Goal: Transaction & Acquisition: Purchase product/service

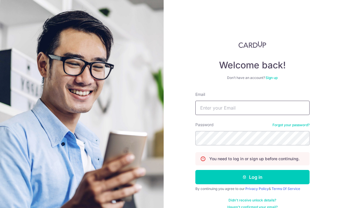
click at [238, 101] on input "Email" at bounding box center [253, 108] width 114 height 14
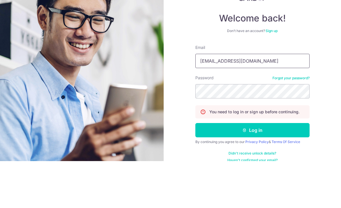
type input "[EMAIL_ADDRESS][DOMAIN_NAME]"
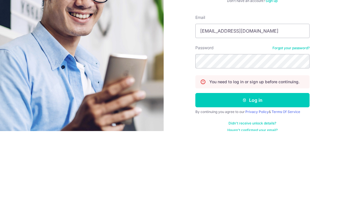
click at [271, 170] on button "Log in" at bounding box center [253, 177] width 114 height 14
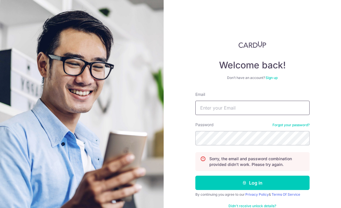
click at [243, 108] on input "Email" at bounding box center [253, 108] width 114 height 14
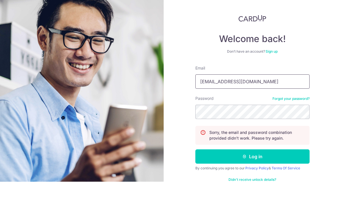
type input "[EMAIL_ADDRESS][DOMAIN_NAME]"
click at [323, 57] on div "Welcome back! Don’t have an account? Sign up Email [EMAIL_ADDRESS][DOMAIN_NAME]…" at bounding box center [253, 104] width 178 height 208
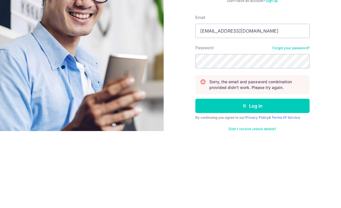
click at [334, 67] on div "Welcome back! Don’t have an account? Sign up Email [EMAIL_ADDRESS][DOMAIN_NAME]…" at bounding box center [253, 104] width 178 height 208
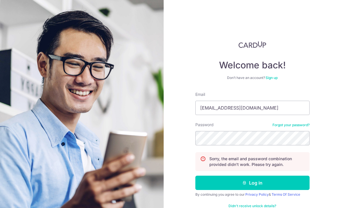
click at [276, 176] on button "Log in" at bounding box center [253, 183] width 114 height 14
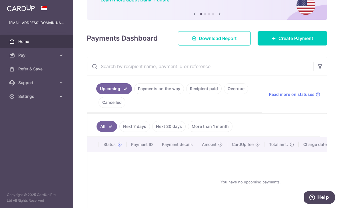
scroll to position [55, 0]
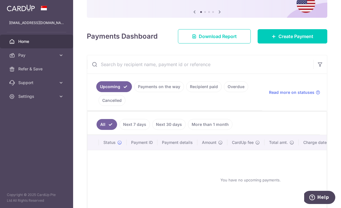
click at [309, 40] on span "Create Payment" at bounding box center [296, 36] width 35 height 7
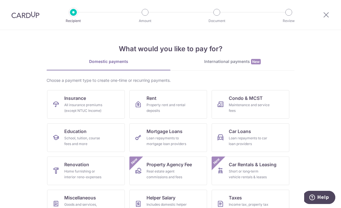
click at [160, 113] on div "Property rent and rental deposits" at bounding box center [167, 107] width 41 height 11
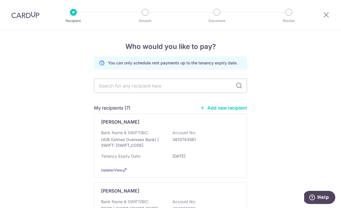
click at [203, 146] on div "Bank Name & SWIFT/BIC: UOB (United Overseas Bank) | SWIFT: UOVBSGSGXXX Account …" at bounding box center [170, 140] width 139 height 21
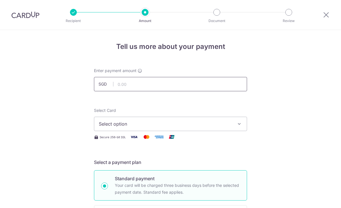
click at [193, 88] on input "text" at bounding box center [170, 84] width 153 height 14
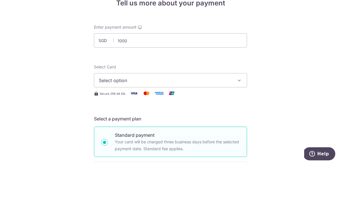
type input "1,000.00"
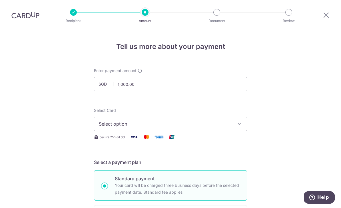
click at [230, 120] on span "Select option" at bounding box center [165, 123] width 133 height 7
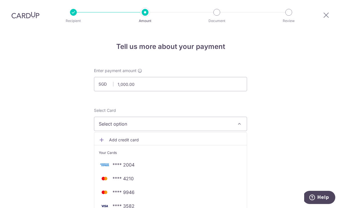
click at [129, 189] on span "**** 9946" at bounding box center [124, 192] width 22 height 7
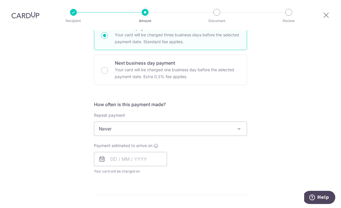
scroll to position [152, 0]
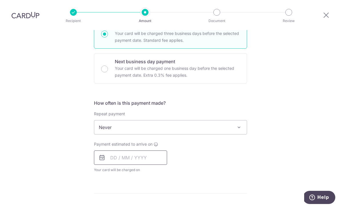
click at [132, 150] on input "text" at bounding box center [130, 157] width 73 height 14
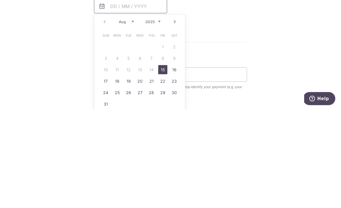
scroll to position [204, 0]
click at [165, 164] on link "15" at bounding box center [162, 168] width 9 height 9
type input "[DATE]"
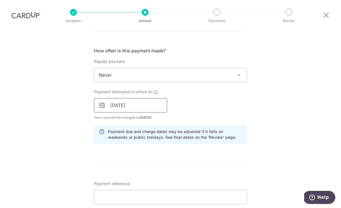
click at [120, 98] on input "[DATE]" at bounding box center [130, 105] width 73 height 14
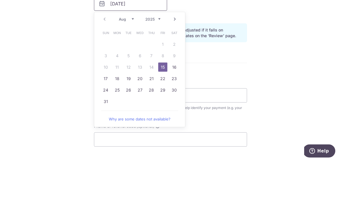
scroll to position [259, 0]
click at [278, 49] on div "Tell us more about your payment Enter payment amount SGD 1,000.00 1000.00 Selec…" at bounding box center [170, 41] width 341 height 541
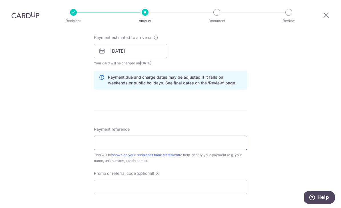
click at [163, 136] on input "Payment reference" at bounding box center [170, 143] width 153 height 14
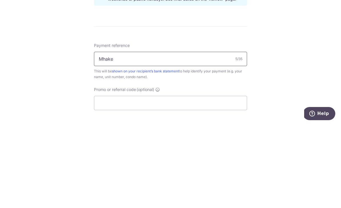
type input "Mhake"
click at [287, 63] on div "Tell us more about your payment Enter payment amount SGD 1,000.00 1000.00 Selec…" at bounding box center [170, 41] width 341 height 541
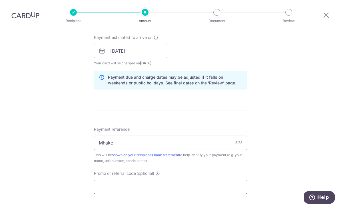
click at [158, 180] on input "Promo or referral code (optional)" at bounding box center [170, 187] width 153 height 14
click at [147, 180] on input "Promo or referral code (optional)" at bounding box center [170, 187] width 153 height 14
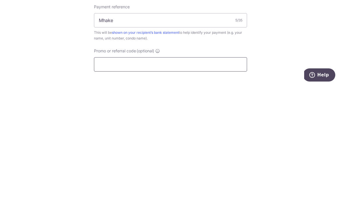
click at [123, 180] on input "Promo or referral code (optional)" at bounding box center [170, 187] width 153 height 14
paste input "SAVERENT179"
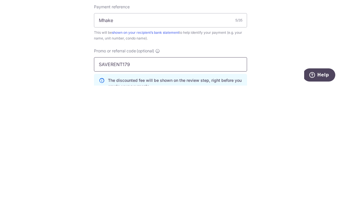
type input "SAVERENT179"
click at [288, 55] on div "Tell us more about your payment Enter payment amount SGD 1,000.00 1000.00 Selec…" at bounding box center [170, 54] width 341 height 567
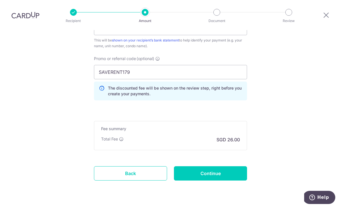
scroll to position [373, 0]
click at [215, 167] on input "Continue" at bounding box center [210, 174] width 73 height 14
type input "Create Schedule"
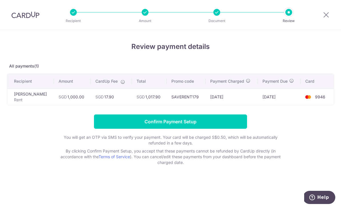
click at [141, 129] on input "Confirm Payment Setup" at bounding box center [170, 121] width 153 height 14
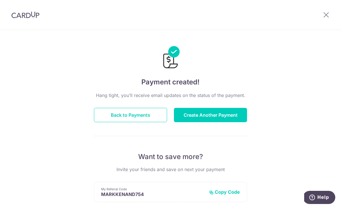
click at [205, 114] on button "Create Another Payment" at bounding box center [210, 115] width 73 height 14
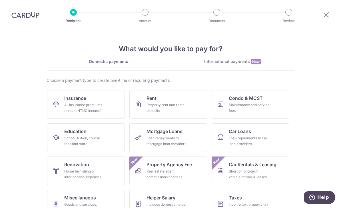
click at [162, 107] on div "Property rent and rental deposits" at bounding box center [167, 107] width 41 height 11
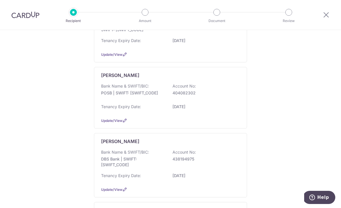
scroll to position [145, 0]
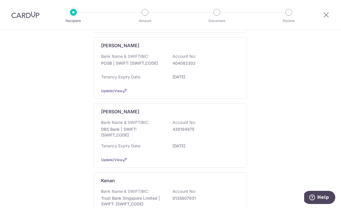
click at [131, 72] on div "Bank Name & SWIFT/BIC: POSB | SWIFT: DBSSSGSGXXX Account No: 404082302" at bounding box center [170, 62] width 139 height 18
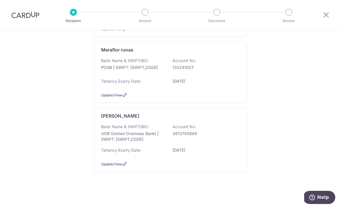
scroll to position [418, 0]
click at [173, 84] on p "11/06/2026" at bounding box center [205, 81] width 64 height 6
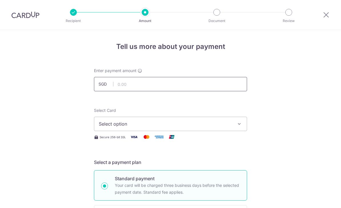
click at [122, 86] on input "text" at bounding box center [170, 84] width 153 height 14
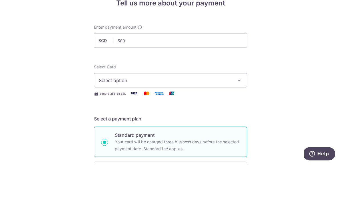
type input "500.00"
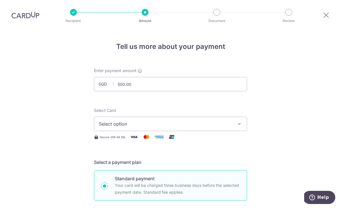
click at [113, 120] on span "Select option" at bounding box center [165, 123] width 133 height 7
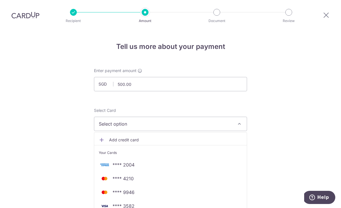
click at [110, 189] on img at bounding box center [104, 192] width 11 height 7
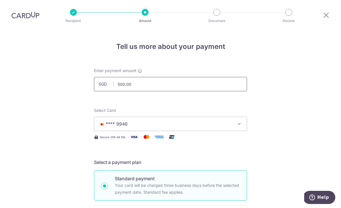
click at [122, 77] on input "500.00" at bounding box center [170, 84] width 153 height 14
click at [157, 77] on input "500.00" at bounding box center [170, 84] width 153 height 14
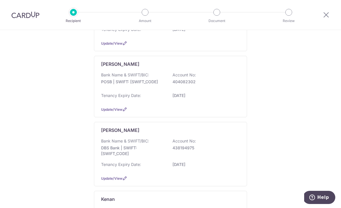
scroll to position [127, 0]
click at [117, 96] on div "Bank Name & SWIFT/BIC: POSB | SWIFT: [SWIFT_CODE] Account No: 404082302 Tenancy…" at bounding box center [170, 86] width 139 height 30
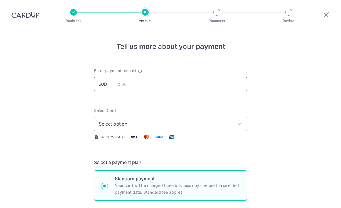
click at [117, 89] on input "text" at bounding box center [170, 84] width 153 height 14
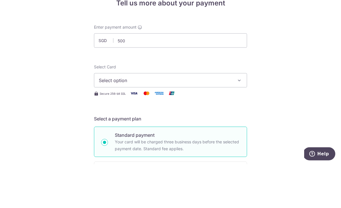
type input "500.00"
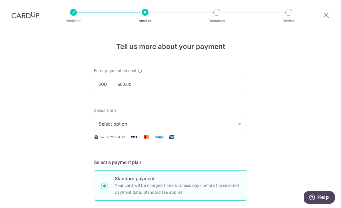
click at [124, 120] on span "Select option" at bounding box center [165, 123] width 133 height 7
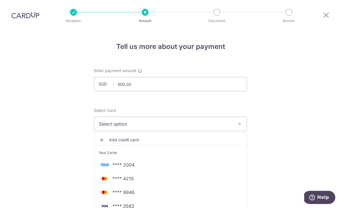
click at [114, 189] on span "**** 9946" at bounding box center [124, 192] width 22 height 7
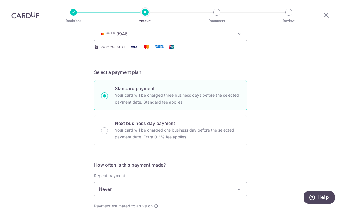
scroll to position [90, 0]
click at [102, 128] on input "Next business day payment Your card will be charged one business day before the…" at bounding box center [104, 131] width 7 height 7
radio input "true"
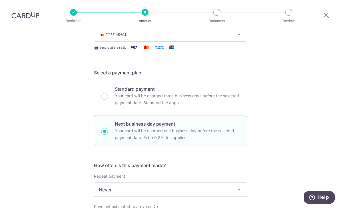
click at [101, 183] on span "Never" at bounding box center [170, 190] width 153 height 14
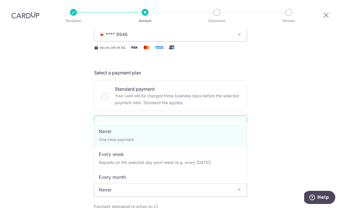
click at [65, 138] on div "Tell us more about your payment Enter payment amount SGD 500.00 500.00 Select C…" at bounding box center [170, 209] width 341 height 537
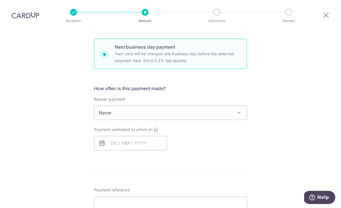
scroll to position [166, 0]
click at [114, 136] on input "text" at bounding box center [130, 143] width 73 height 14
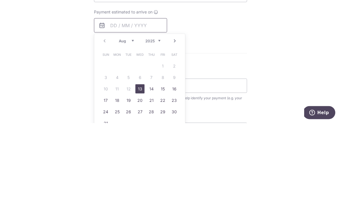
scroll to position [199, 0]
click at [140, 170] on link "13" at bounding box center [140, 174] width 9 height 9
type input "[DATE]"
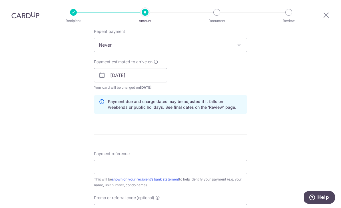
scroll to position [251, 0]
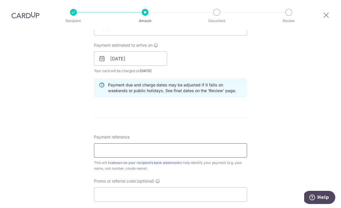
click at [107, 143] on input "Payment reference" at bounding box center [170, 150] width 153 height 14
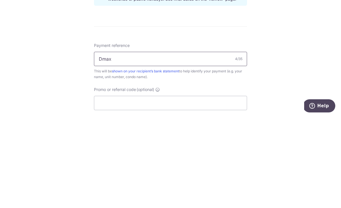
type input "Dmax"
click at [297, 59] on div "Tell us more about your payment Enter payment amount SGD 500.00 500.00 Select C…" at bounding box center [170, 63] width 341 height 569
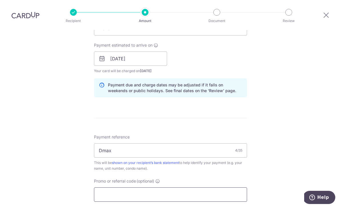
click at [162, 187] on input "Promo or referral code (optional)" at bounding box center [170, 194] width 153 height 14
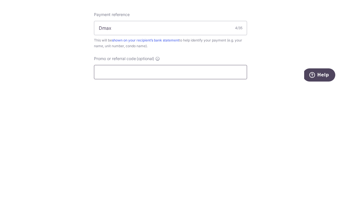
click at [138, 187] on input "Promo or referral code (optional)" at bounding box center [170, 194] width 153 height 14
paste input "SAVERENT179"
type input "SAVERENT179"
click at [298, 49] on div "Tell us more about your payment Enter payment amount SGD 500.00 500.00 Select C…" at bounding box center [170, 76] width 341 height 594
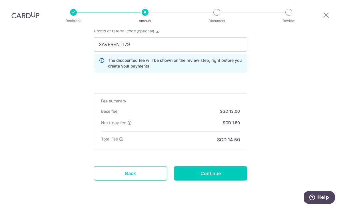
scroll to position [400, 0]
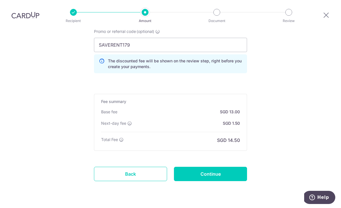
click at [216, 167] on input "Continue" at bounding box center [210, 174] width 73 height 14
type input "Create Schedule"
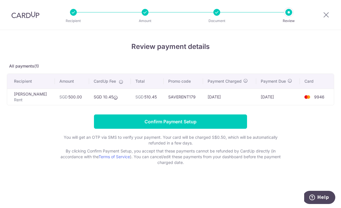
click at [164, 123] on input "Confirm Payment Setup" at bounding box center [170, 121] width 153 height 14
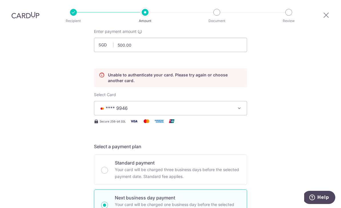
scroll to position [139, 0]
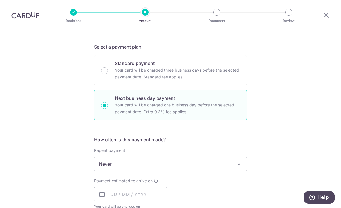
click at [112, 157] on span "Never" at bounding box center [170, 164] width 153 height 14
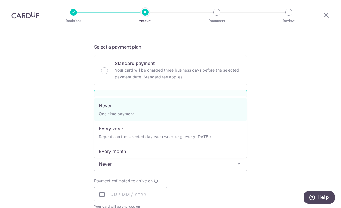
click at [108, 157] on span "Never" at bounding box center [170, 164] width 153 height 14
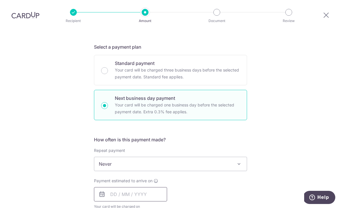
click at [109, 187] on input "text" at bounding box center [130, 194] width 73 height 14
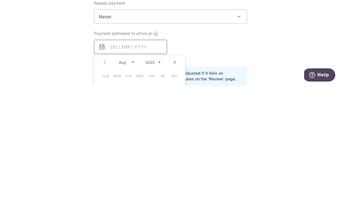
scroll to position [200, 0]
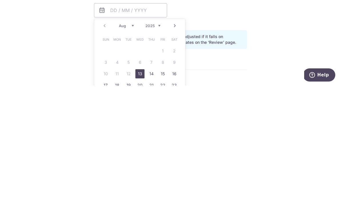
click at [140, 192] on link "13" at bounding box center [140, 196] width 9 height 9
type input "[DATE]"
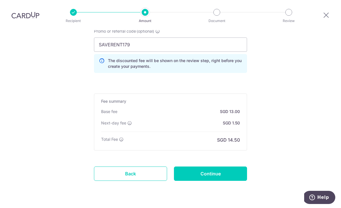
scroll to position [424, 0]
click at [205, 167] on input "Continue" at bounding box center [210, 174] width 73 height 14
type input "Update Schedule"
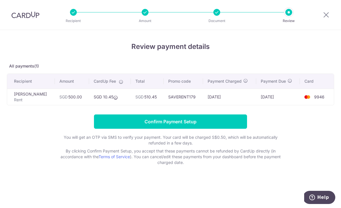
click at [145, 125] on input "Confirm Payment Setup" at bounding box center [170, 121] width 153 height 14
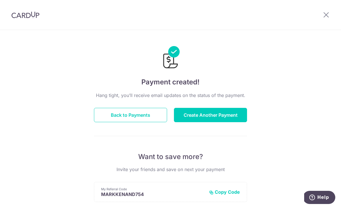
click at [122, 116] on button "Back to Payments" at bounding box center [130, 115] width 73 height 14
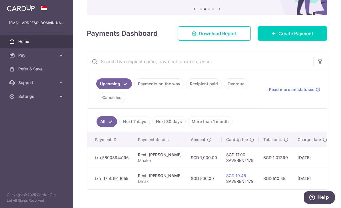
scroll to position [0, 70]
